Goal: Navigation & Orientation: Go to known website

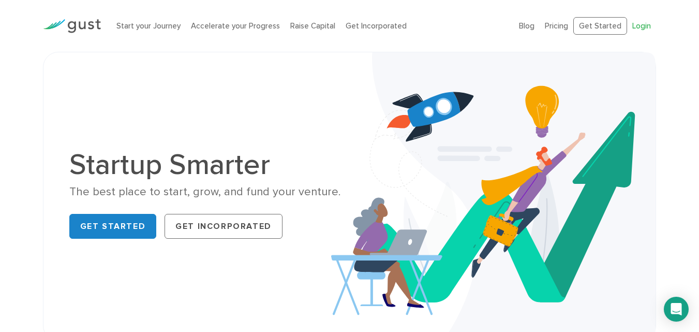
click at [645, 25] on link "Login" at bounding box center [641, 25] width 19 height 9
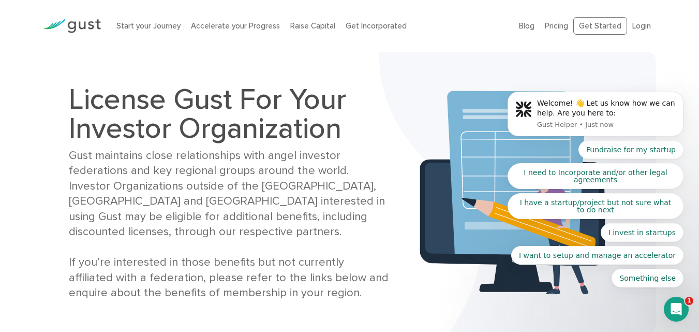
click at [634, 26] on body "Welcome! 👋 Let us know how we can help. Are you here to: Gust Helper • Just now…" at bounding box center [595, 116] width 199 height 366
click at [630, 25] on body "Welcome! 👋 Let us know how we can help. Are you here to: Gust Helper • Just now…" at bounding box center [595, 116] width 199 height 366
click at [573, 70] on body "Welcome! 👋 Let us know how we can help. Are you here to: Gust Helper • Just now…" at bounding box center [595, 116] width 199 height 366
click at [417, 99] on img at bounding box center [517, 193] width 277 height 282
click at [638, 22] on body "Welcome! 👋 Let us know how we can help. Are you here to: Gust Helper • Just now…" at bounding box center [595, 116] width 199 height 366
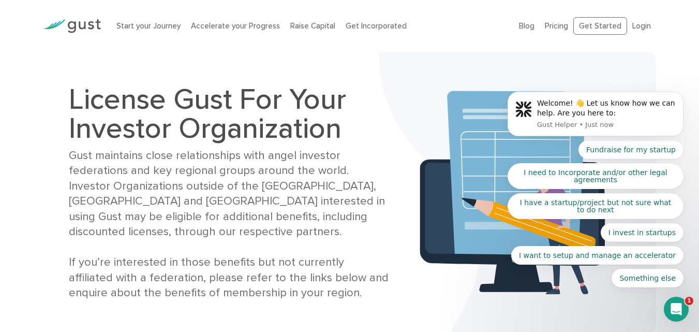
click at [639, 25] on body "Welcome! 👋 Let us know how we can help. Are you here to: Gust Helper • Just now…" at bounding box center [595, 116] width 199 height 366
click at [597, 29] on body "Welcome! 👋 Let us know how we can help. Are you here to: Gust Helper • Just now…" at bounding box center [595, 116] width 199 height 366
click at [83, 21] on img at bounding box center [72, 26] width 58 height 14
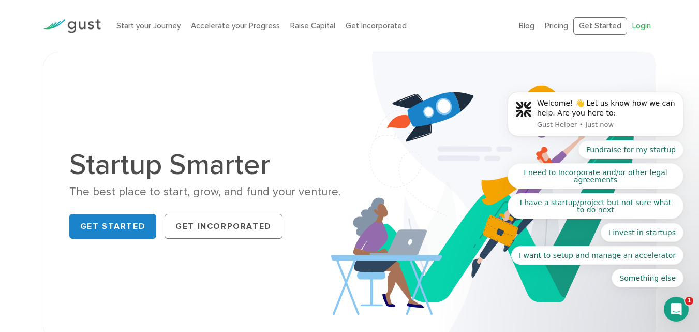
click at [643, 29] on link "Login" at bounding box center [641, 25] width 19 height 9
click at [639, 27] on body "Welcome! 👋 Let us know how we can help. Are you here to: Gust Helper • 25m ago …" at bounding box center [595, 116] width 199 height 366
click at [637, 27] on body "Welcome! 👋 Let us know how we can help. Are you here to: Gust Helper • 25m ago …" at bounding box center [595, 116] width 199 height 366
click at [639, 29] on body "Welcome! 👋 Let us know how we can help. Are you here to: Gust Helper • 25m ago …" at bounding box center [595, 116] width 199 height 366
click at [637, 23] on body "Welcome! 👋 Let us know how we can help. Are you here to: Gust Helper • 25m ago …" at bounding box center [595, 116] width 199 height 366
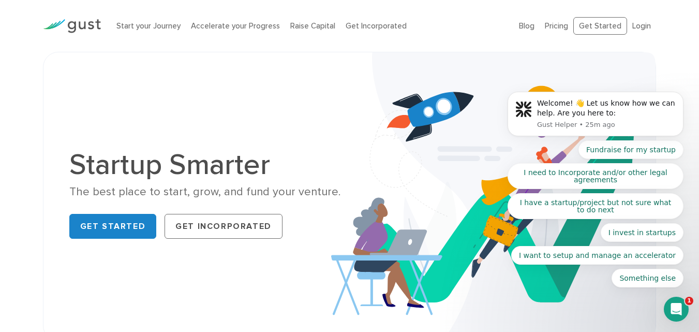
click at [637, 23] on body "Welcome! 👋 Let us know how we can help. Are you here to: Gust Helper • 25m ago …" at bounding box center [595, 116] width 199 height 366
click at [608, 26] on body "Welcome! 👋 Let us know how we can help. Are you here to: Gust Helper • 25m ago …" at bounding box center [595, 116] width 199 height 366
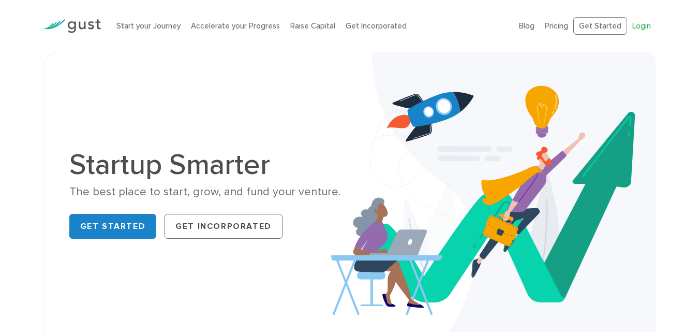
click at [644, 25] on link "Login" at bounding box center [641, 25] width 19 height 9
